Goal: Task Accomplishment & Management: Manage account settings

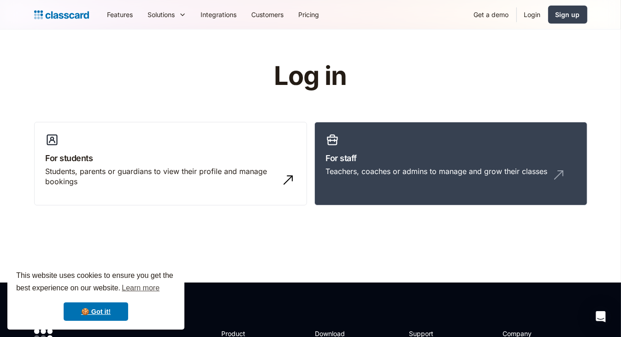
click at [537, 16] on link "Login" at bounding box center [532, 14] width 31 height 21
